Goal: Task Accomplishment & Management: Complete application form

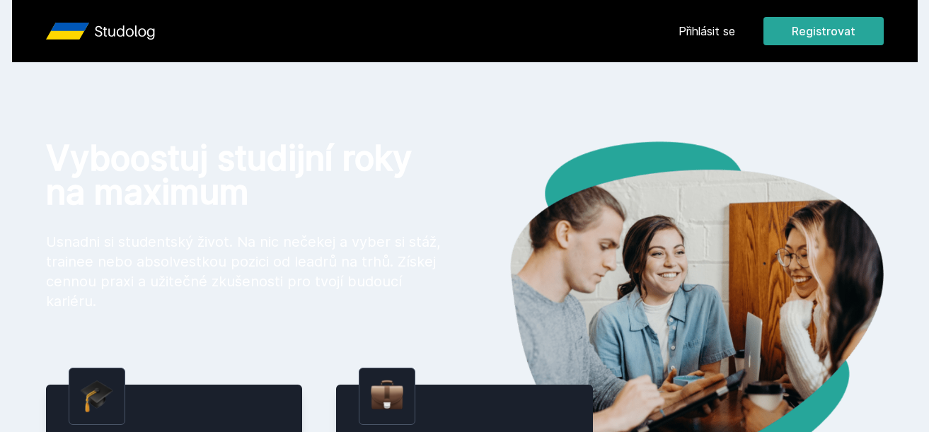
click at [711, 31] on link "Přihlásit se" at bounding box center [707, 31] width 57 height 17
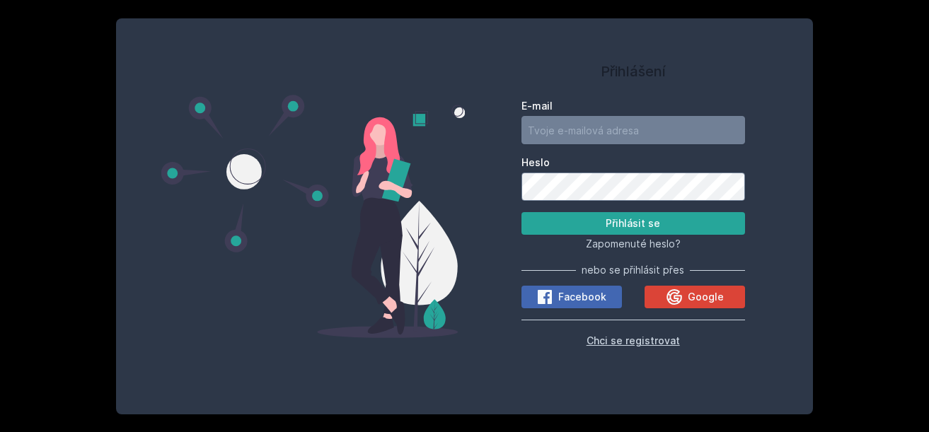
click at [631, 340] on span "Chci se registrovat" at bounding box center [633, 341] width 93 height 12
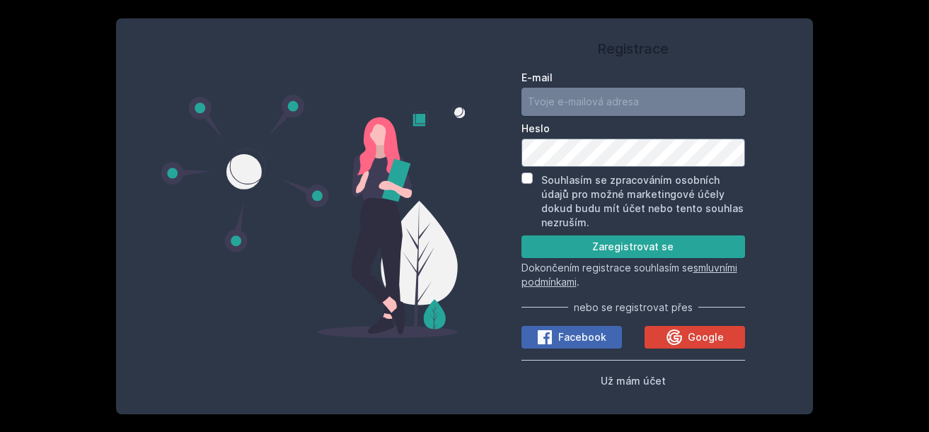
click at [556, 101] on input "E-mail" at bounding box center [634, 102] width 224 height 28
type input "[EMAIL_ADDRESS][DOMAIN_NAME]"
click at [522, 236] on button "Zaregistrovat se" at bounding box center [634, 247] width 224 height 23
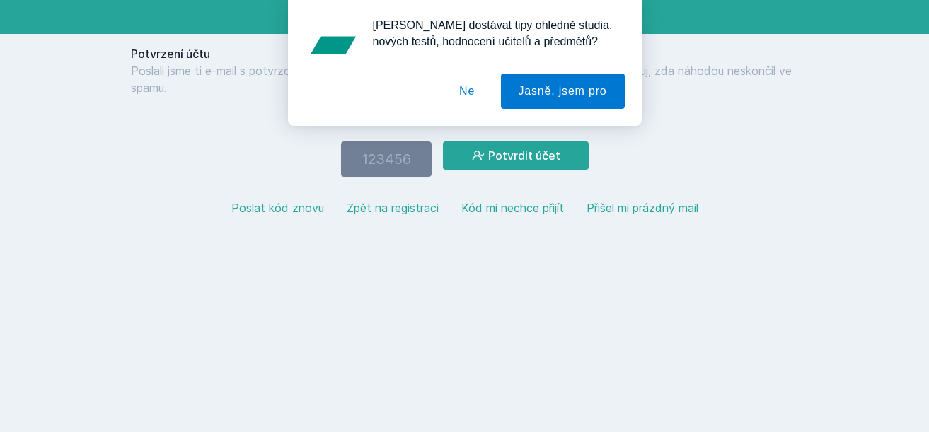
click at [464, 84] on button "Ne" at bounding box center [467, 91] width 51 height 35
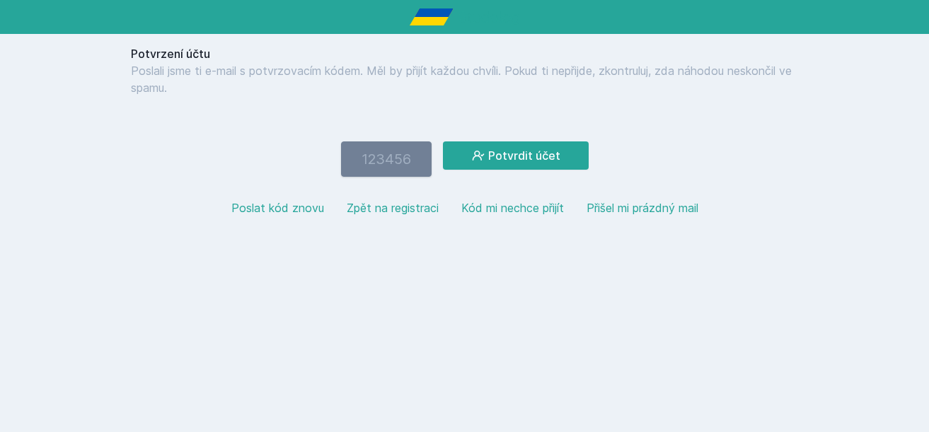
click at [396, 160] on input "number" at bounding box center [386, 159] width 91 height 35
type input "195268"
click at [490, 166] on button "Potvrdit účet" at bounding box center [516, 156] width 146 height 28
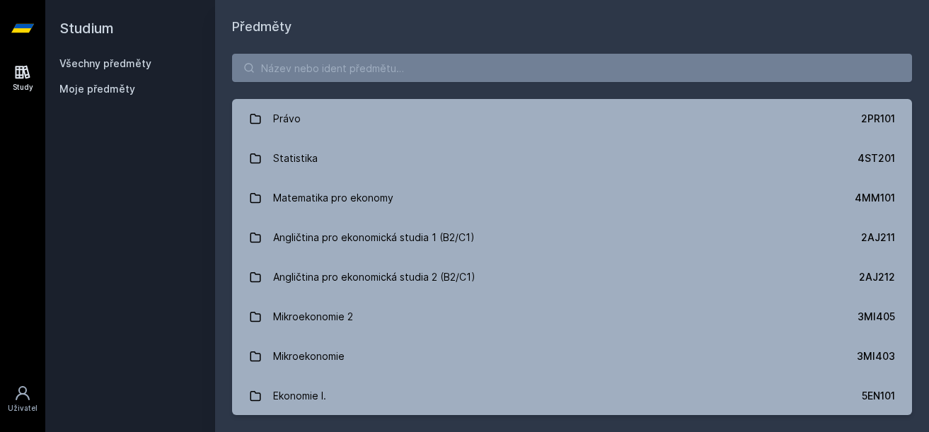
click at [357, 173] on link "Statistika 4ST201" at bounding box center [572, 159] width 680 height 40
click at [401, 66] on input "search" at bounding box center [572, 68] width 680 height 28
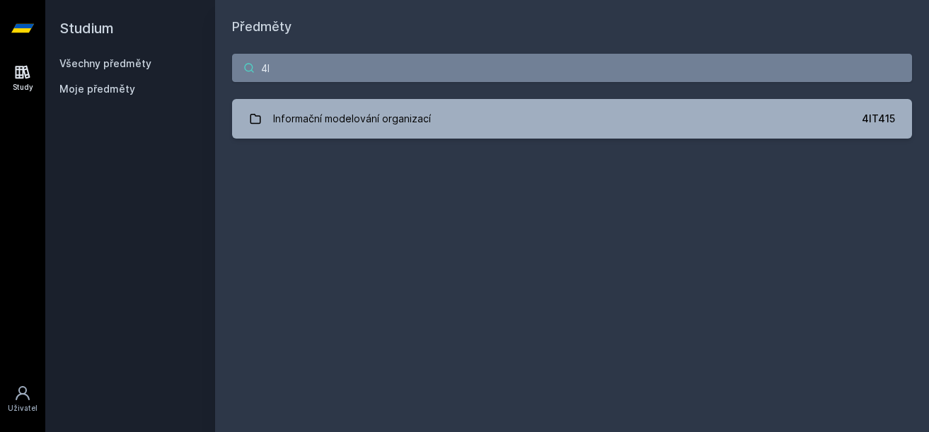
type input "4"
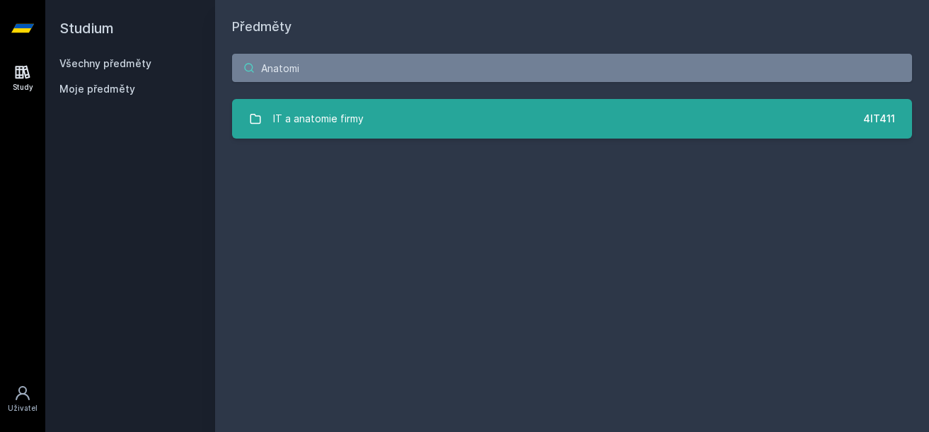
type input "Anatomi"
click at [287, 136] on link "IT a anatomie firmy 4IT411" at bounding box center [572, 119] width 680 height 40
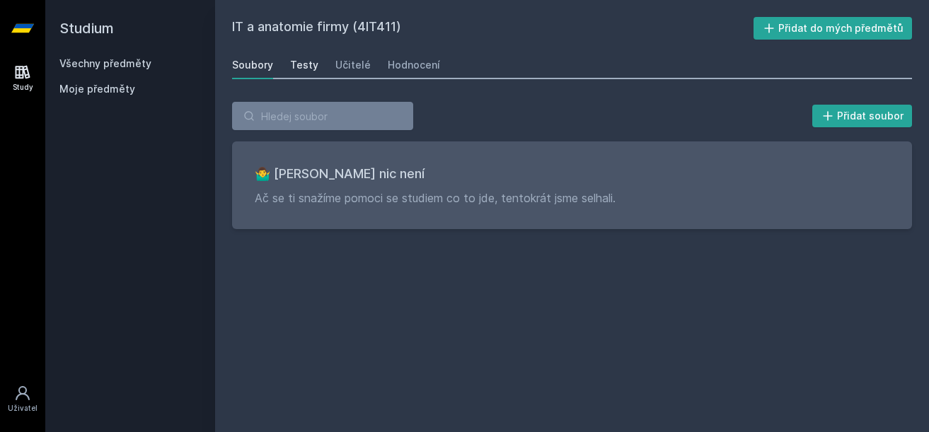
click at [303, 71] on div "Testy" at bounding box center [304, 65] width 28 height 14
click at [363, 74] on link "Učitelé" at bounding box center [352, 65] width 35 height 28
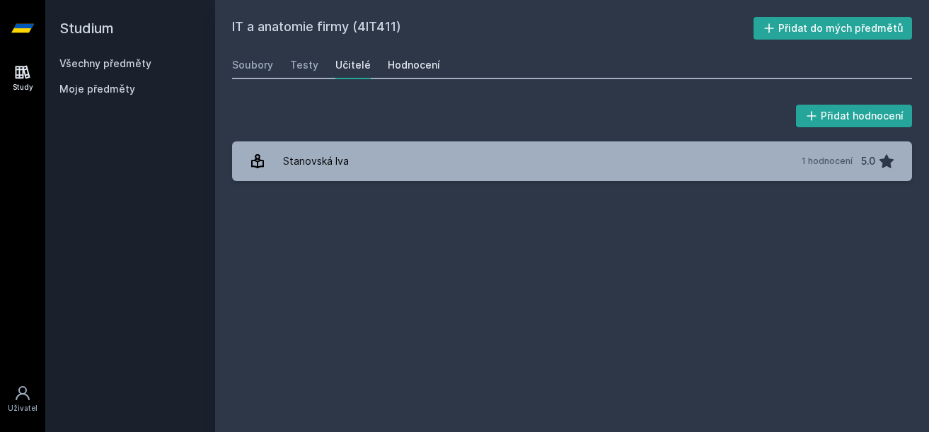
click at [414, 65] on div "Hodnocení" at bounding box center [414, 65] width 52 height 14
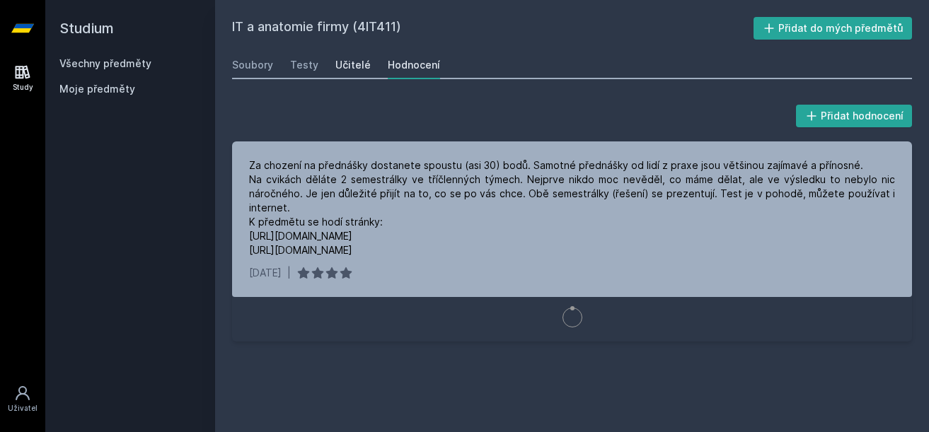
click at [354, 72] on link "Učitelé" at bounding box center [352, 65] width 35 height 28
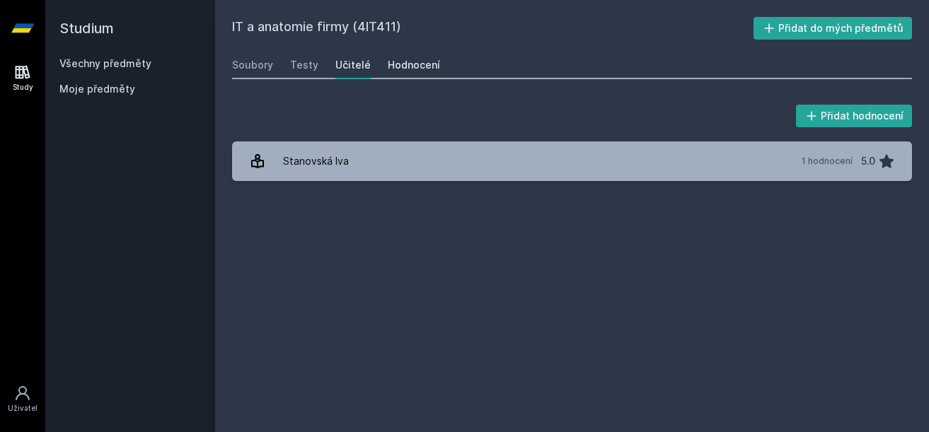
click at [394, 64] on div "Hodnocení" at bounding box center [414, 65] width 52 height 14
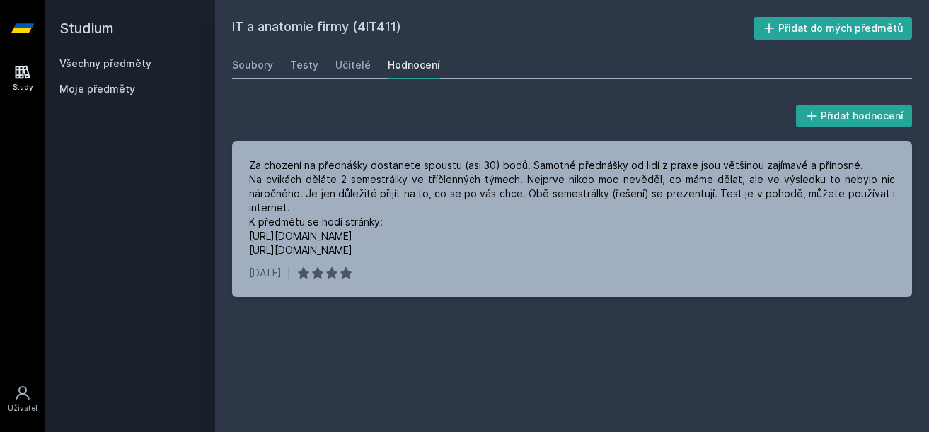
click at [98, 94] on span "Moje předměty" at bounding box center [97, 89] width 76 height 14
click at [99, 91] on span "Moje předměty" at bounding box center [97, 89] width 76 height 14
click at [102, 62] on link "Všechny předměty" at bounding box center [105, 63] width 92 height 12
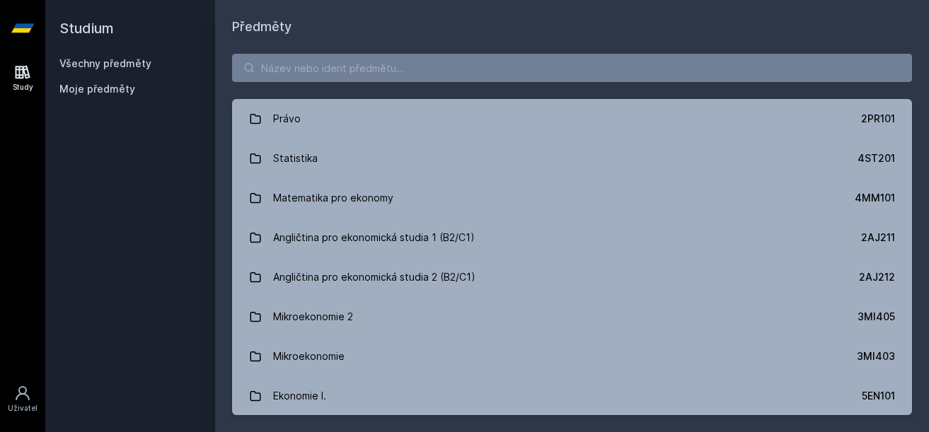
click at [184, 243] on div "Studium Všechny předměty Moje předměty" at bounding box center [130, 216] width 170 height 432
